Goal: Task Accomplishment & Management: Use online tool/utility

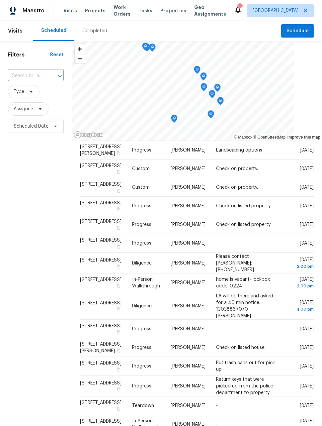
scroll to position [79, 0]
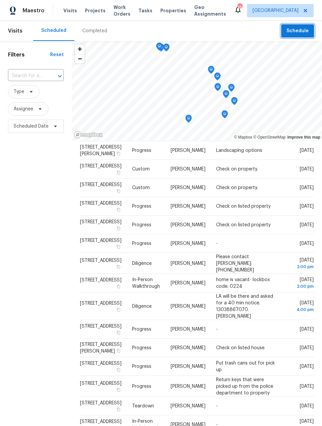
click at [300, 31] on span "Schedule" at bounding box center [298, 31] width 22 height 8
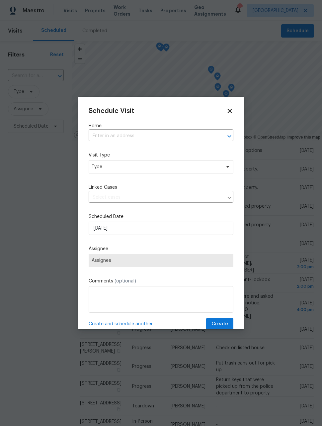
click at [185, 137] on input "text" at bounding box center [152, 136] width 126 height 10
type input "622 da"
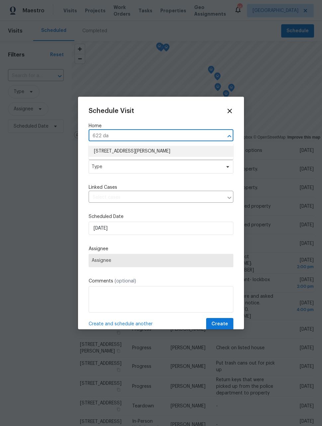
click at [168, 151] on li "622 Dawson St, Aurora, CO 80011" at bounding box center [161, 151] width 145 height 11
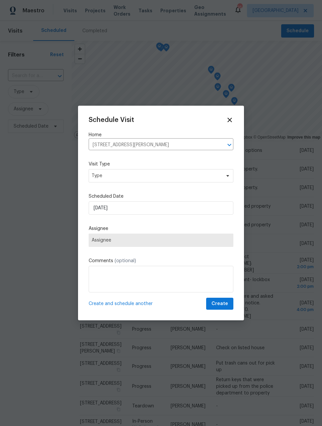
click at [178, 166] on label "Visit Type" at bounding box center [161, 164] width 145 height 7
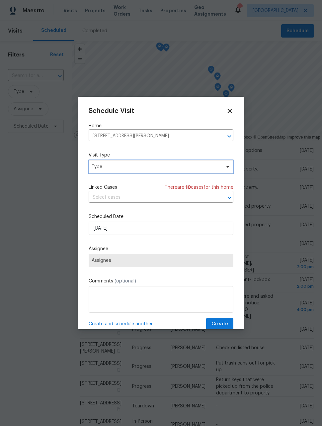
click at [203, 172] on span "Type" at bounding box center [161, 166] width 145 height 13
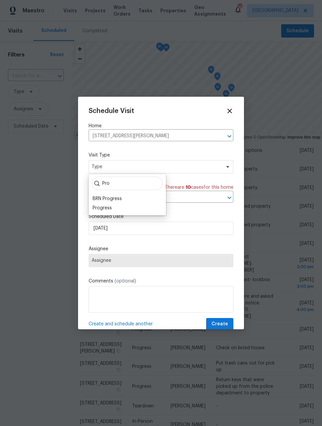
type input "Pro"
click at [113, 205] on div "Progress" at bounding box center [127, 207] width 73 height 9
click at [111, 210] on div "Progress" at bounding box center [102, 208] width 19 height 7
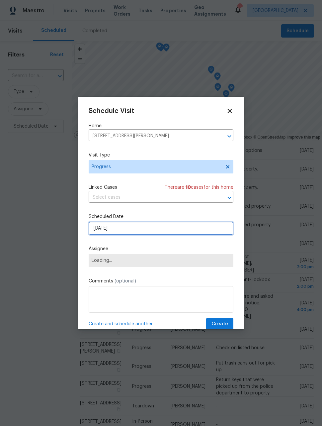
click at [139, 230] on input "8/28/2025" at bounding box center [161, 228] width 145 height 13
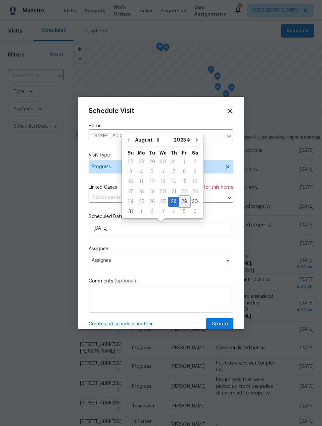
click at [180, 200] on div "29" at bounding box center [184, 201] width 11 height 9
type input "8/29/2025"
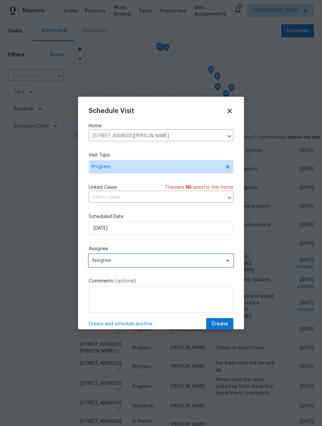
click at [144, 263] on span "Assignee" at bounding box center [157, 260] width 130 height 5
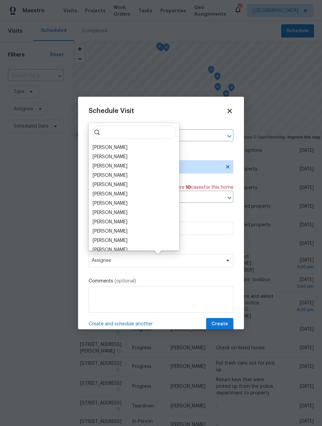
click at [116, 145] on div "[PERSON_NAME]" at bounding box center [110, 147] width 35 height 7
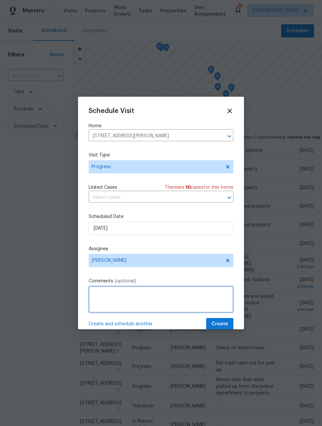
click at [139, 296] on textarea at bounding box center [161, 299] width 145 height 27
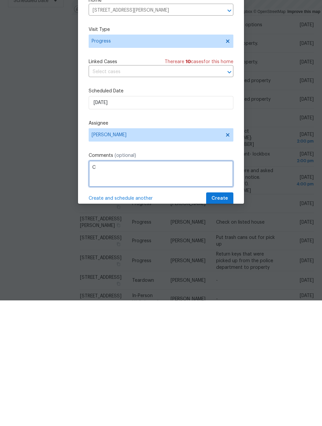
scroll to position [22, 0]
type textarea "Check on flooring install"
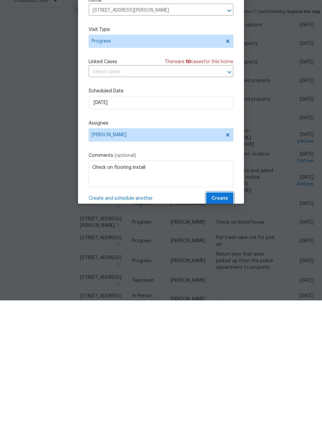
click at [223, 320] on span "Create" at bounding box center [220, 324] width 17 height 8
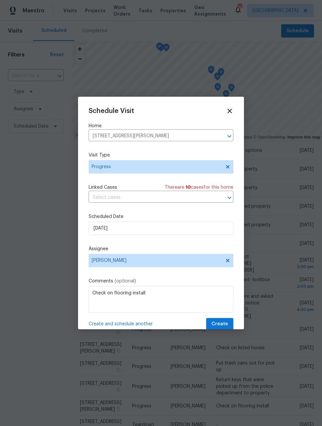
scroll to position [77, 0]
click at [223, 323] on span "Create" at bounding box center [220, 324] width 17 height 8
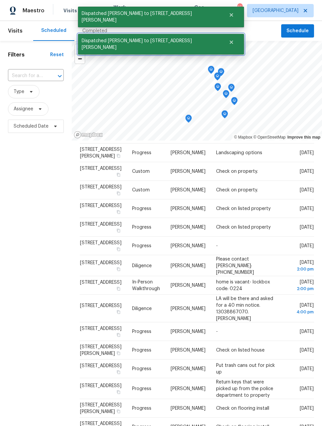
click at [230, 41] on icon "Close" at bounding box center [231, 42] width 3 height 3
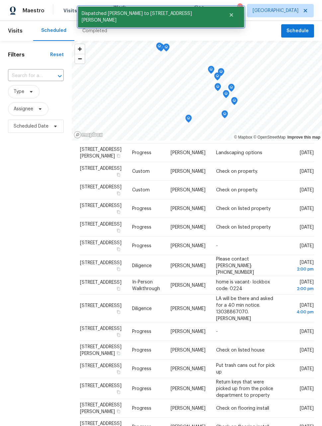
click at [221, 19] on button "Close" at bounding box center [232, 14] width 22 height 13
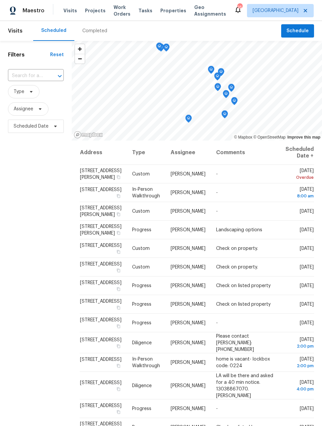
scroll to position [0, 0]
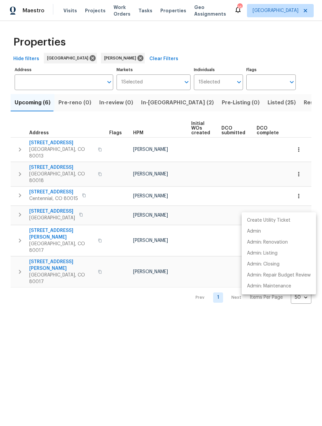
click at [214, 364] on div at bounding box center [161, 213] width 322 height 426
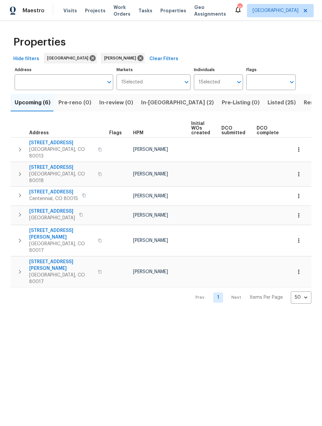
click at [301, 193] on icon "button" at bounding box center [299, 196] width 7 height 7
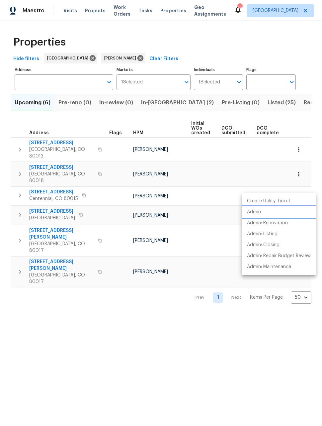
click at [254, 213] on p "Admin" at bounding box center [254, 212] width 14 height 7
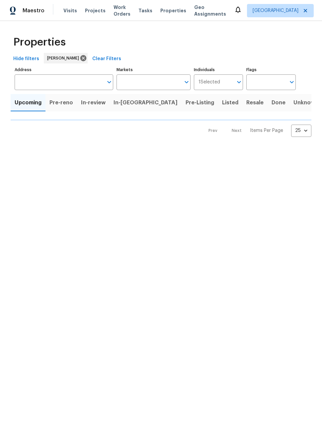
type input "50"
